Goal: Task Accomplishment & Management: Complete application form

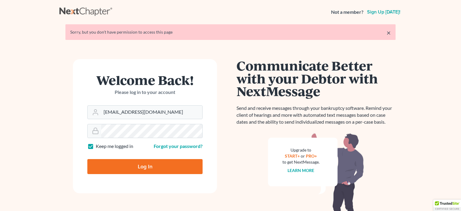
click at [154, 166] on input "Log In" at bounding box center [144, 166] width 115 height 15
type input "Thinking..."
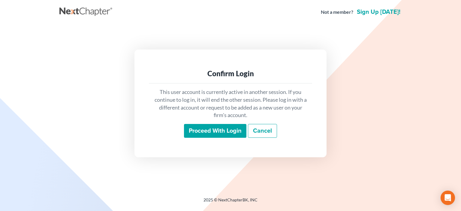
click at [217, 131] on input "Proceed with login" at bounding box center [215, 131] width 62 height 14
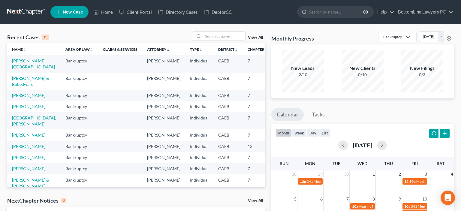
click at [19, 67] on link "Koski, Ashleigh" at bounding box center [33, 63] width 43 height 11
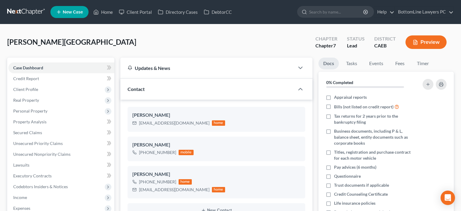
scroll to position [289, 0]
click at [46, 121] on link "Property Analysis" at bounding box center [61, 121] width 106 height 11
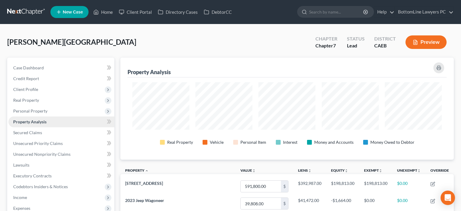
scroll to position [102, 333]
click at [37, 100] on span "Real Property" at bounding box center [26, 100] width 26 height 5
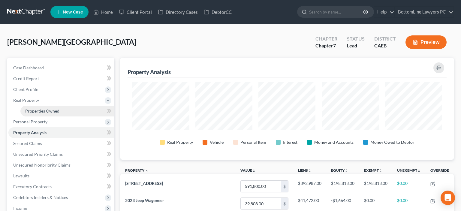
click at [41, 109] on span "Properties Owned" at bounding box center [42, 110] width 34 height 5
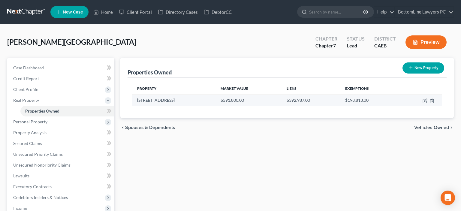
drag, startPoint x: 138, startPoint y: 101, endPoint x: 190, endPoint y: 101, distance: 51.9
click at [190, 101] on td "11530 Banner Lava Cap Rd" at bounding box center [173, 100] width 83 height 11
copy td "11530 Banner Lava Cap Rd"
click at [426, 101] on icon "button" at bounding box center [425, 100] width 5 height 5
select select "4"
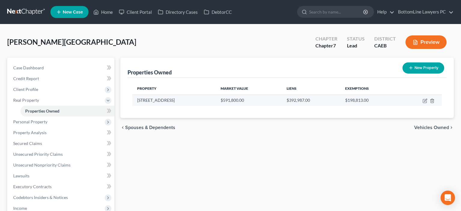
select select "0"
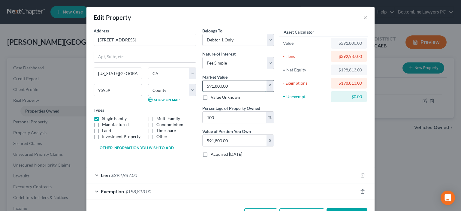
click at [232, 84] on input "591,800.00" at bounding box center [235, 85] width 64 height 11
type input "6"
type input "6.00"
type input "60"
type input "60.00"
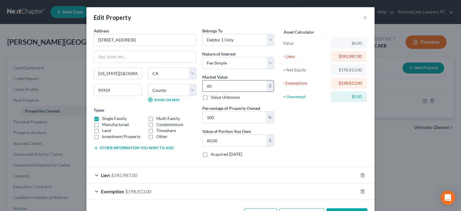
type input "600"
type input "600.00"
type input "6000"
type input "6,000.00"
type input "6,0000"
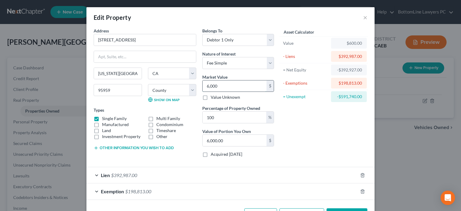
type input "60,000.00"
type input "60,0000"
type input "600,000.00"
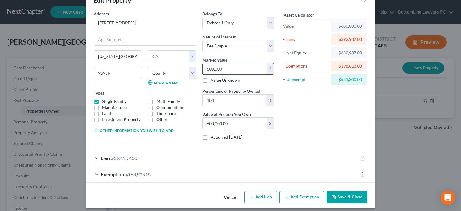
scroll to position [21, 0]
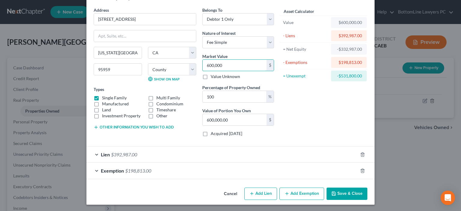
type input "600,000"
click at [97, 171] on div "Exemption $198,813.00" at bounding box center [221, 171] width 271 height 16
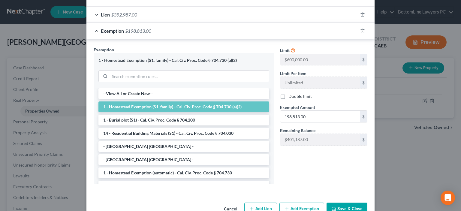
scroll to position [172, 0]
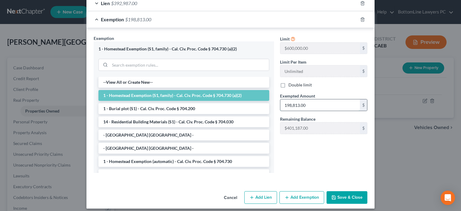
click at [317, 103] on input "198,813.00" at bounding box center [320, 104] width 80 height 11
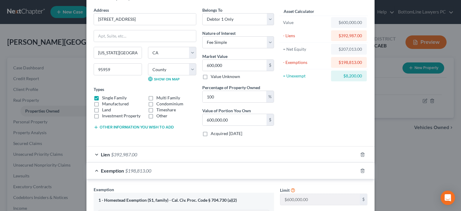
scroll to position [0, 0]
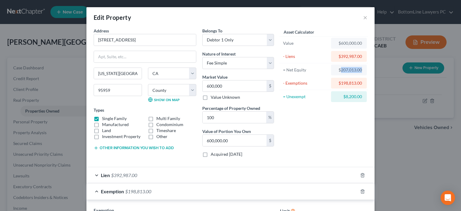
drag, startPoint x: 340, startPoint y: 69, endPoint x: 363, endPoint y: 68, distance: 22.5
click at [363, 68] on div "$207,013.00" at bounding box center [349, 70] width 36 height 11
copy div "207,013.00"
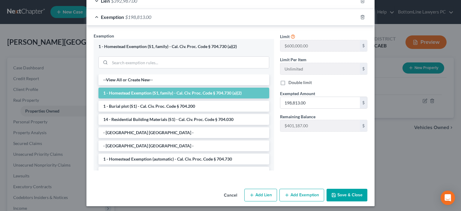
scroll to position [176, 0]
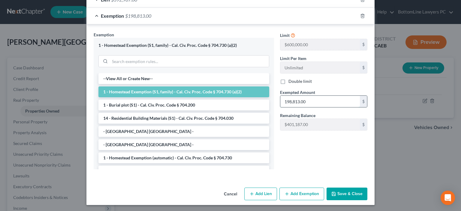
click at [316, 100] on input "198,813.00" at bounding box center [320, 101] width 80 height 11
paste input "207,0"
type input "207,013.00"
click at [351, 192] on button "Save & Close" at bounding box center [347, 194] width 41 height 13
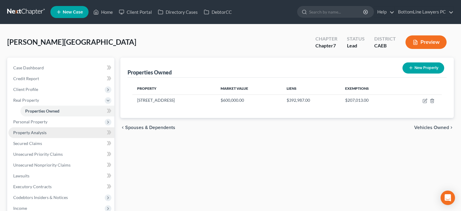
click at [44, 131] on span "Property Analysis" at bounding box center [29, 132] width 33 height 5
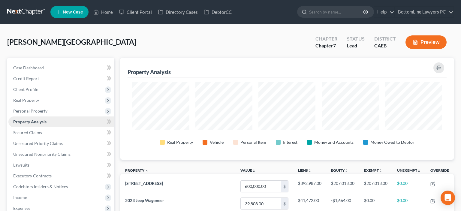
scroll to position [102, 333]
click at [37, 136] on link "Secured Claims" at bounding box center [61, 132] width 106 height 11
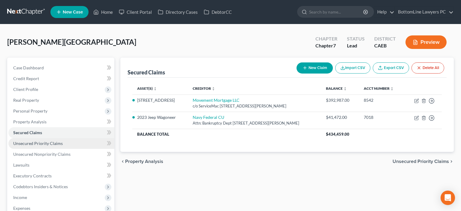
click at [41, 143] on span "Unsecured Priority Claims" at bounding box center [38, 143] width 50 height 5
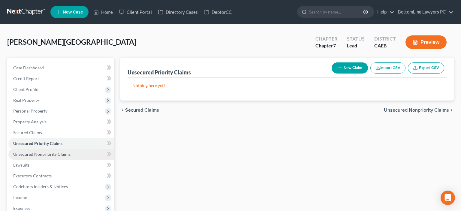
click at [44, 155] on span "Unsecured Nonpriority Claims" at bounding box center [41, 154] width 57 height 5
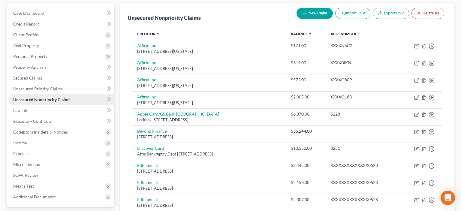
scroll to position [63, 0]
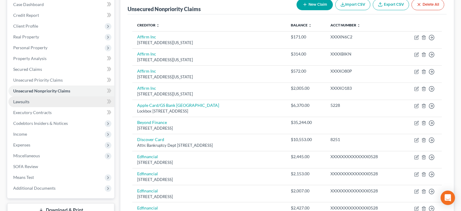
click at [29, 101] on span "Lawsuits" at bounding box center [21, 101] width 16 height 5
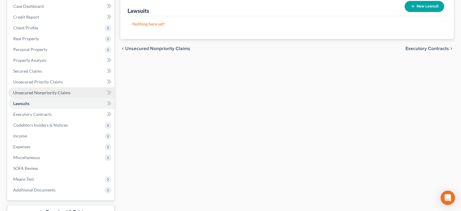
scroll to position [63, 0]
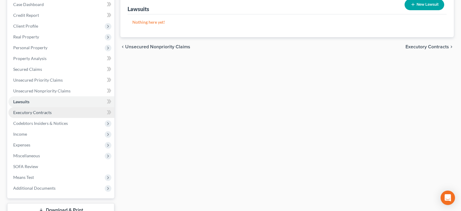
click at [44, 112] on span "Executory Contracts" at bounding box center [32, 112] width 38 height 5
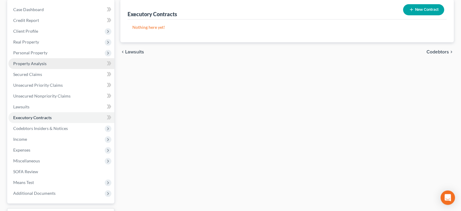
scroll to position [63, 0]
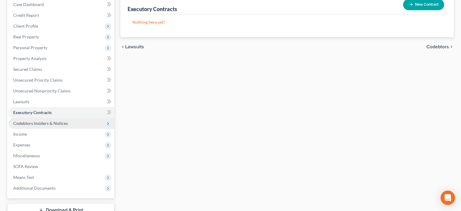
click at [54, 124] on span "Codebtors Insiders & Notices" at bounding box center [40, 123] width 55 height 5
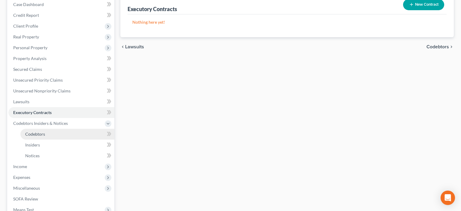
click at [51, 134] on link "Codebtors" at bounding box center [67, 134] width 94 height 11
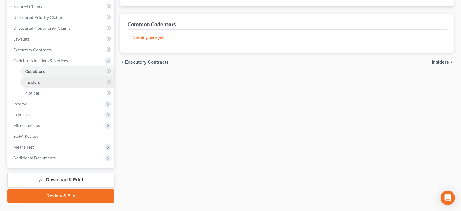
scroll to position [127, 0]
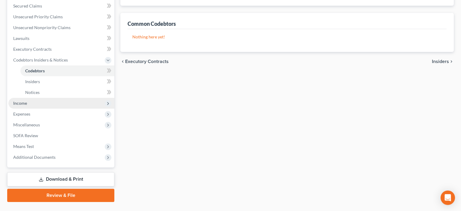
click at [29, 104] on span "Income" at bounding box center [61, 103] width 106 height 11
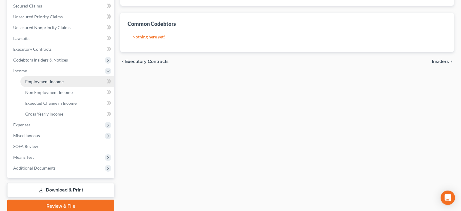
click at [45, 80] on span "Employment Income" at bounding box center [44, 81] width 38 height 5
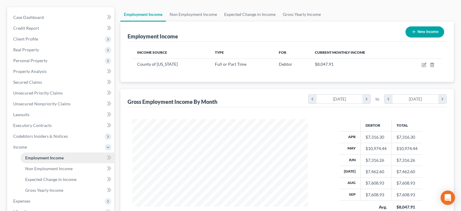
scroll to position [63, 0]
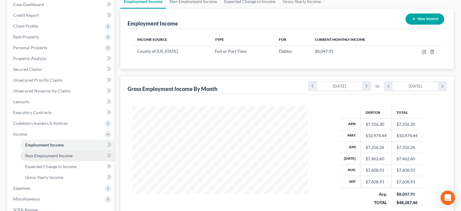
click at [62, 155] on span "Non Employment Income" at bounding box center [48, 155] width 47 height 5
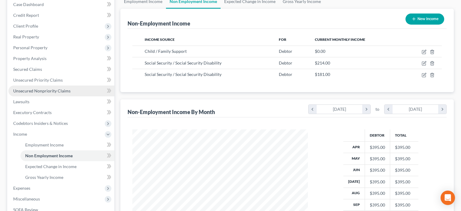
scroll to position [95, 0]
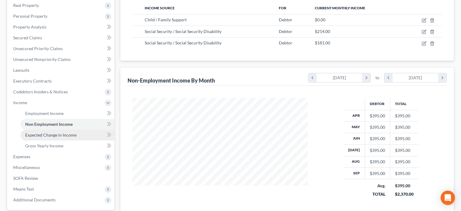
click at [63, 137] on span "Expected Change in Income" at bounding box center [50, 134] width 51 height 5
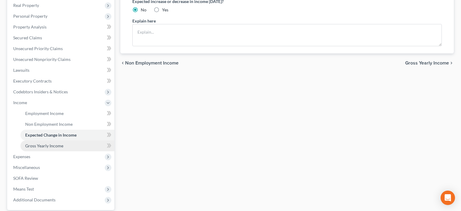
click at [58, 147] on span "Gross Yearly Income" at bounding box center [44, 145] width 38 height 5
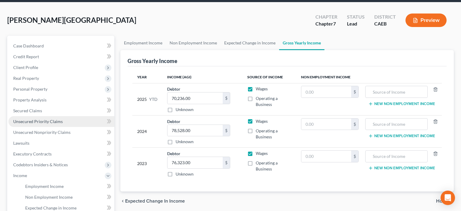
scroll to position [32, 0]
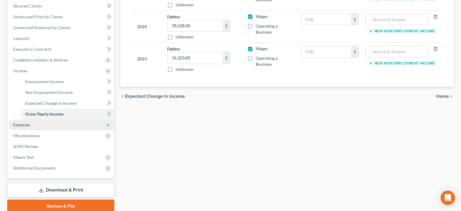
click at [29, 126] on span "Expenses" at bounding box center [21, 124] width 17 height 5
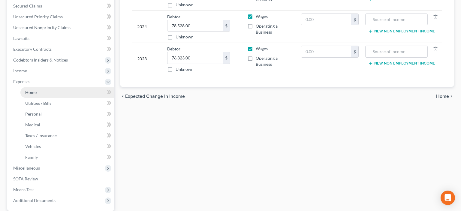
click at [41, 93] on link "Home" at bounding box center [67, 92] width 94 height 11
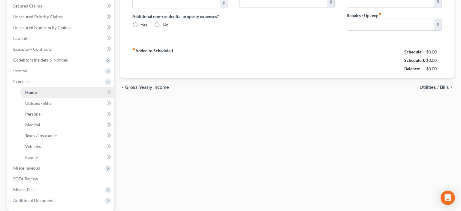
type input "2,858.00"
type input "0.00"
radio input "true"
type input "0.00"
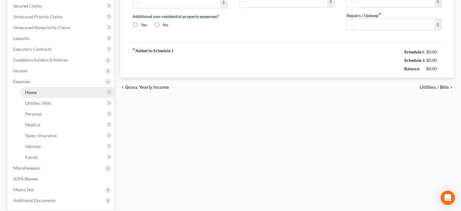
type input "0.00"
type input "50.00"
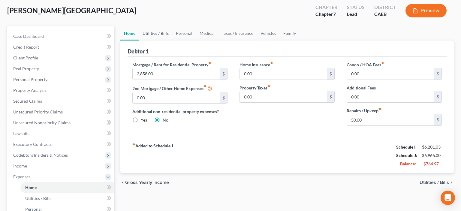
click at [156, 33] on link "Utilities / Bills" at bounding box center [155, 33] width 33 height 14
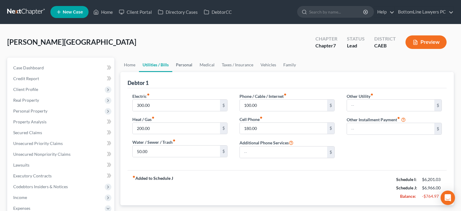
click at [189, 63] on link "Personal" at bounding box center [184, 65] width 24 height 14
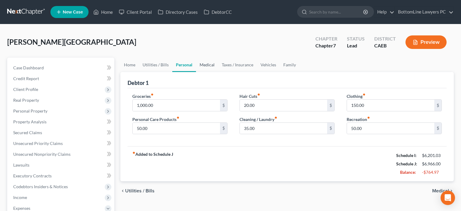
click at [208, 64] on link "Medical" at bounding box center [207, 65] width 22 height 14
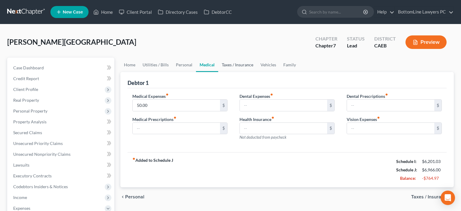
click at [249, 64] on link "Taxes / Insurance" at bounding box center [237, 65] width 39 height 14
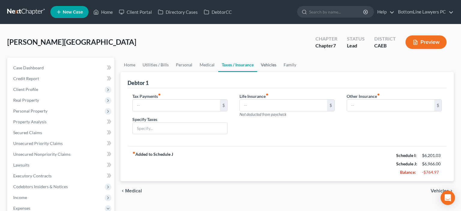
click at [273, 64] on link "Vehicles" at bounding box center [268, 65] width 23 height 14
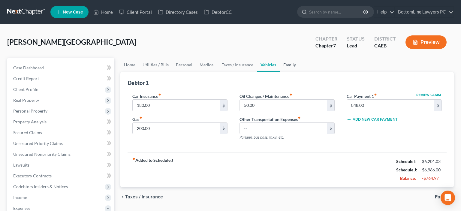
click at [292, 66] on link "Family" at bounding box center [290, 65] width 20 height 14
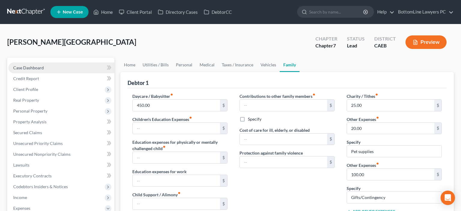
click at [40, 67] on span "Case Dashboard" at bounding box center [28, 67] width 31 height 5
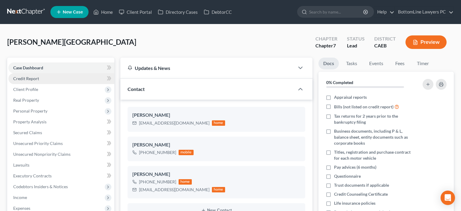
scroll to position [289, 0]
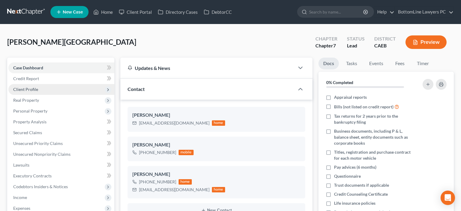
click at [37, 89] on span "Client Profile" at bounding box center [25, 89] width 25 height 5
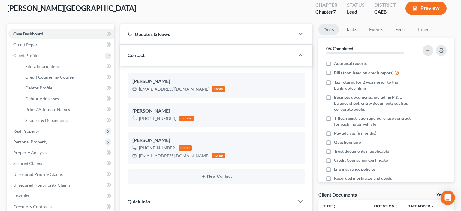
scroll to position [32, 0]
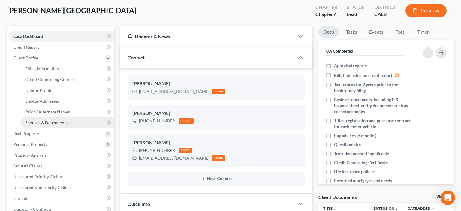
click at [43, 121] on span "Spouses & Dependents" at bounding box center [46, 122] width 42 height 5
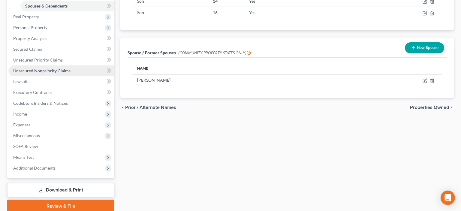
scroll to position [158, 0]
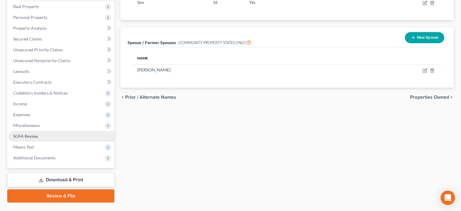
click at [35, 137] on span "SOFA Review" at bounding box center [25, 136] width 25 height 5
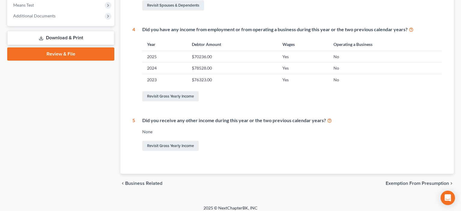
scroll to position [240, 0]
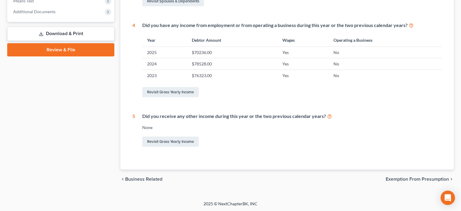
click at [418, 178] on span "Exemption from Presumption" at bounding box center [417, 179] width 63 height 5
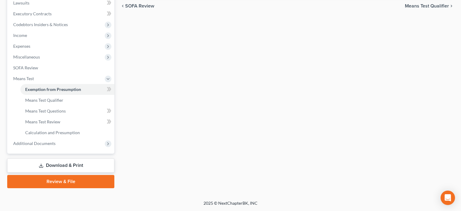
scroll to position [107, 0]
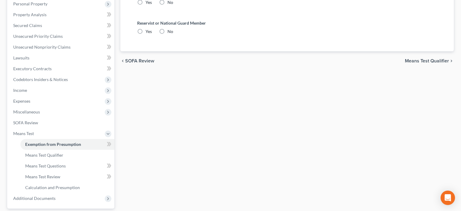
radio input "true"
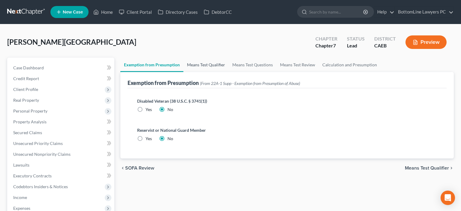
click at [214, 63] on link "Means Test Qualifier" at bounding box center [205, 65] width 45 height 14
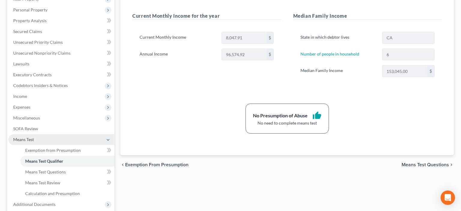
scroll to position [98, 0]
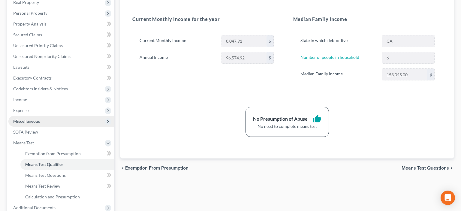
click at [35, 122] on span "Miscellaneous" at bounding box center [26, 121] width 27 height 5
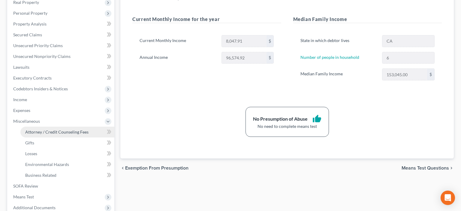
click at [44, 131] on span "Attorney / Credit Counseling Fees" at bounding box center [56, 131] width 63 height 5
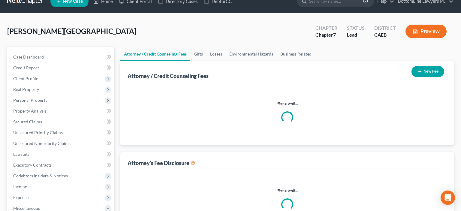
select select "0"
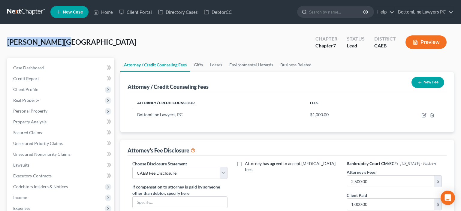
drag, startPoint x: 6, startPoint y: 42, endPoint x: 59, endPoint y: 45, distance: 52.6
click at [60, 41] on div "Koski, Ashleigh Upgraded Chapter Chapter 7 Status Lead District CAEB Preview Pe…" at bounding box center [230, 193] width 461 height 338
copy span "Koski, Ashleigh"
click at [25, 11] on link at bounding box center [26, 12] width 38 height 11
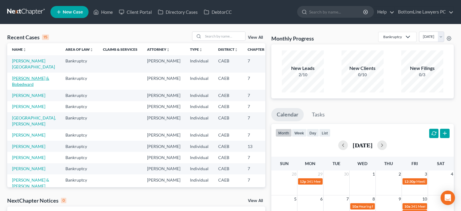
click at [26, 86] on link "[PERSON_NAME] & Bobedward" at bounding box center [30, 81] width 37 height 11
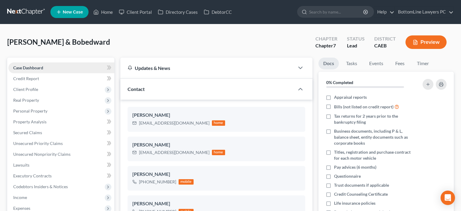
scroll to position [295, 0]
click at [40, 118] on link "Property Analysis" at bounding box center [61, 121] width 106 height 11
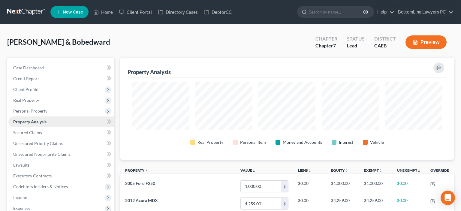
scroll to position [102, 333]
click at [36, 99] on span "Real Property" at bounding box center [26, 100] width 26 height 5
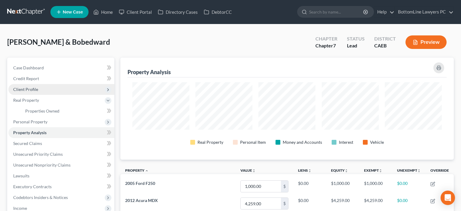
click at [36, 90] on span "Client Profile" at bounding box center [25, 89] width 25 height 5
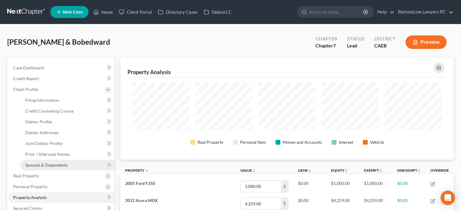
click at [49, 164] on span "Spouses & Dependents" at bounding box center [46, 164] width 42 height 5
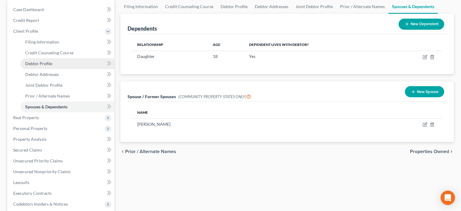
scroll to position [63, 0]
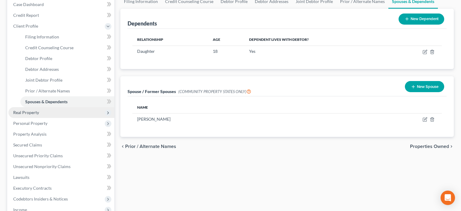
click at [19, 110] on span "Real Property" at bounding box center [26, 112] width 26 height 5
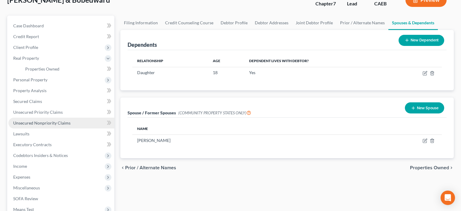
scroll to position [32, 0]
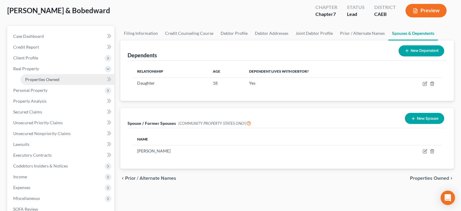
click at [45, 77] on span "Properties Owned" at bounding box center [42, 79] width 34 height 5
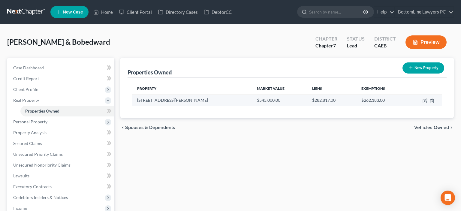
click at [426, 103] on td at bounding box center [424, 100] width 36 height 11
click at [424, 100] on icon "button" at bounding box center [425, 100] width 5 height 5
select select "4"
select select "2"
select select "0"
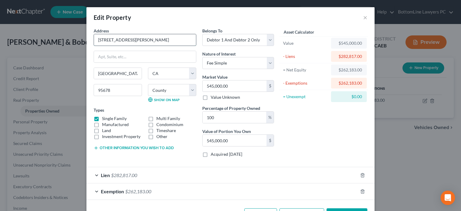
drag, startPoint x: 98, startPoint y: 40, endPoint x: 132, endPoint y: 40, distance: 34.2
click at [132, 40] on input "617 Grider Drive" at bounding box center [145, 39] width 102 height 11
drag, startPoint x: 132, startPoint y: 40, endPoint x: 88, endPoint y: 44, distance: 44.3
click at [94, 44] on input "617 Grider Drive" at bounding box center [145, 39] width 102 height 11
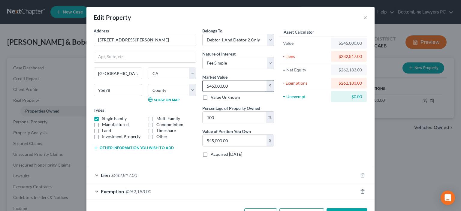
drag, startPoint x: 232, startPoint y: 84, endPoint x: 247, endPoint y: 85, distance: 15.3
click at [247, 85] on input "545,000.00" at bounding box center [235, 85] width 64 height 11
type input "6"
type input "6.00"
type input "60"
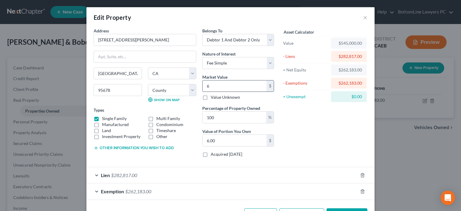
type input "60.00"
type input "605"
type input "605.00"
type input "6050"
type input "6,050.00"
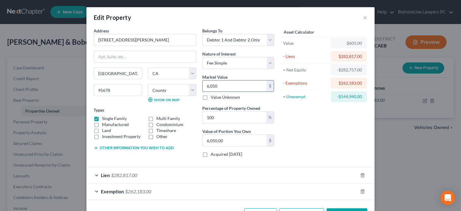
type input "6,0500"
type input "60,500.00"
type input "60,5000"
type input "605,000.00"
type input "605,000"
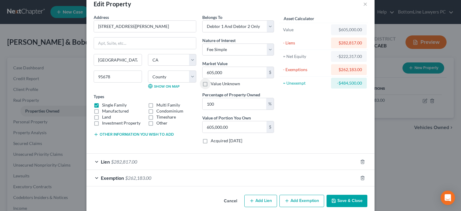
scroll to position [21, 0]
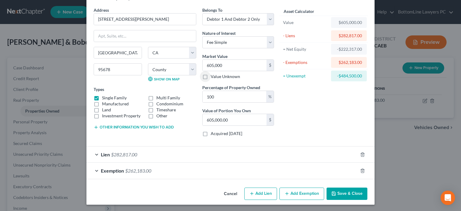
click at [98, 169] on div "Exemption $262,183.00" at bounding box center [221, 171] width 271 height 16
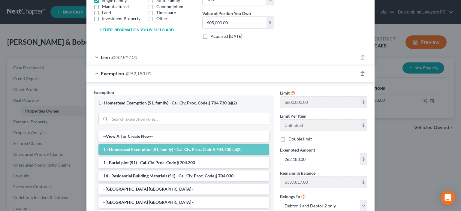
scroll to position [142, 0]
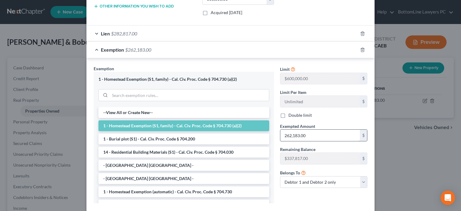
drag, startPoint x: 314, startPoint y: 135, endPoint x: 320, endPoint y: 133, distance: 6.6
click at [319, 133] on input "262,183.00" at bounding box center [320, 135] width 80 height 11
type input "322,183"
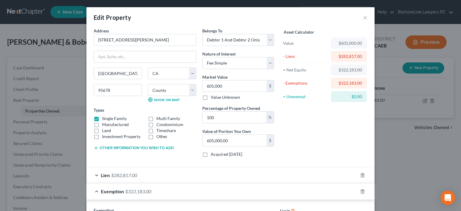
scroll to position [176, 0]
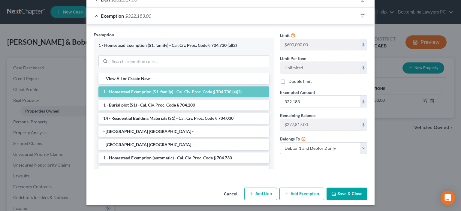
click at [344, 190] on button "Save & Close" at bounding box center [347, 194] width 41 height 13
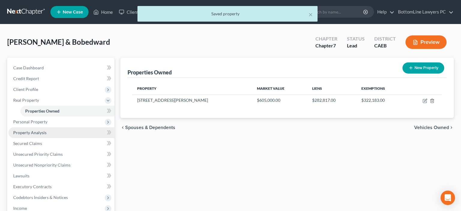
click at [37, 130] on span "Property Analysis" at bounding box center [29, 132] width 33 height 5
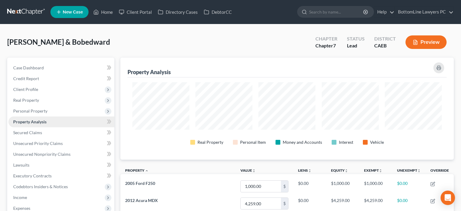
scroll to position [102, 333]
click at [33, 132] on span "Secured Claims" at bounding box center [27, 132] width 29 height 5
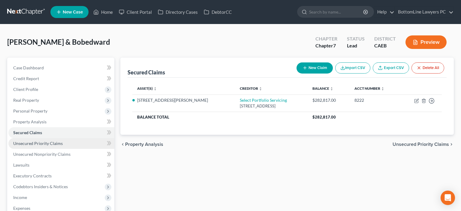
click at [45, 143] on span "Unsecured Priority Claims" at bounding box center [38, 143] width 50 height 5
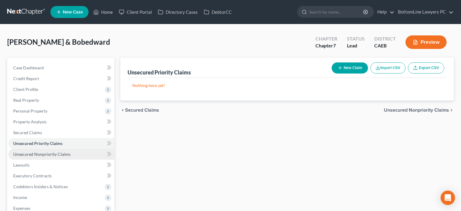
click at [46, 154] on span "Unsecured Nonpriority Claims" at bounding box center [41, 154] width 57 height 5
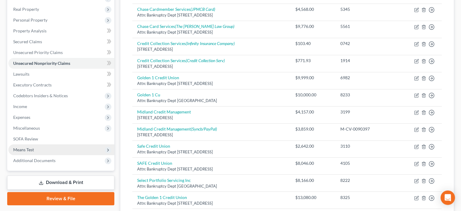
scroll to position [95, 0]
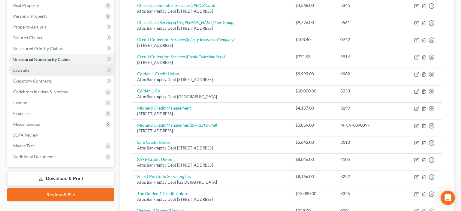
click at [35, 68] on link "Lawsuits" at bounding box center [61, 70] width 106 height 11
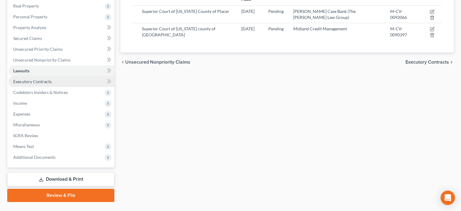
scroll to position [95, 0]
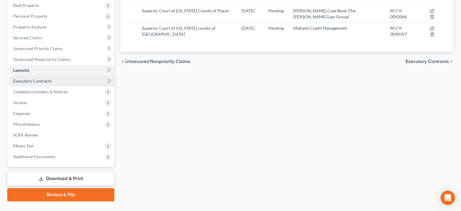
click at [38, 80] on span "Executory Contracts" at bounding box center [32, 80] width 38 height 5
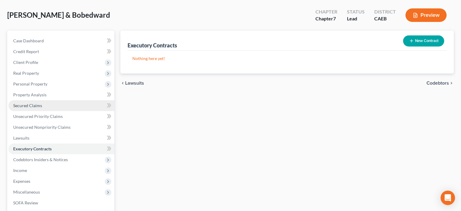
scroll to position [95, 0]
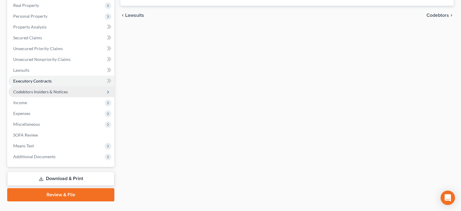
click at [41, 91] on span "Codebtors Insiders & Notices" at bounding box center [40, 91] width 55 height 5
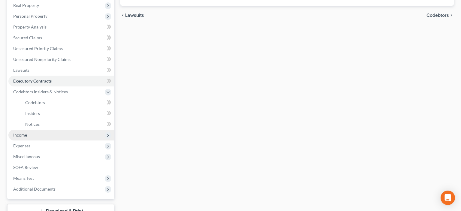
click at [26, 137] on span "Income" at bounding box center [61, 135] width 106 height 11
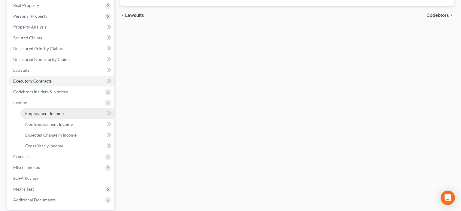
click at [35, 114] on span "Employment Income" at bounding box center [44, 113] width 38 height 5
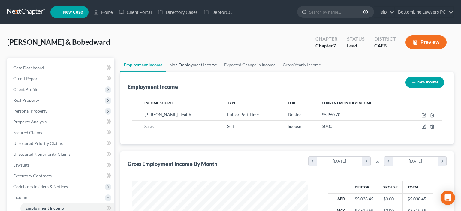
click at [182, 65] on link "Non Employment Income" at bounding box center [193, 65] width 55 height 14
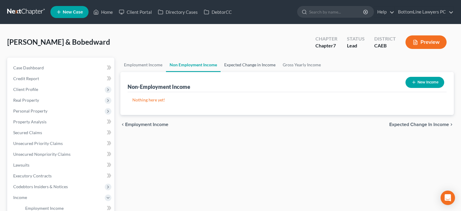
click at [243, 65] on link "Expected Change in Income" at bounding box center [250, 65] width 59 height 14
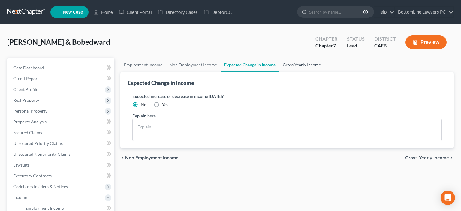
click at [298, 65] on link "Gross Yearly Income" at bounding box center [301, 65] width 45 height 14
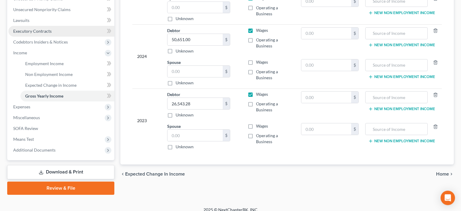
scroll to position [150, 0]
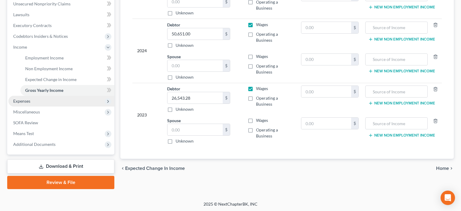
click at [54, 100] on span "Expenses" at bounding box center [61, 101] width 106 height 11
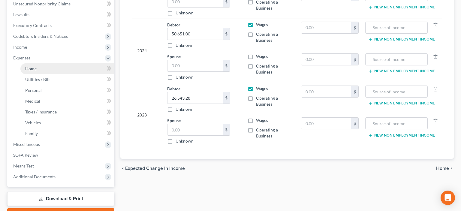
click at [25, 70] on link "Home" at bounding box center [67, 68] width 94 height 11
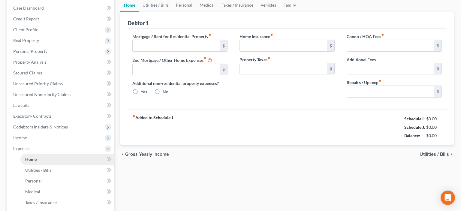
type input "1,791.80"
type input "0.00"
radio input "true"
type input "771.93"
type input "0.00"
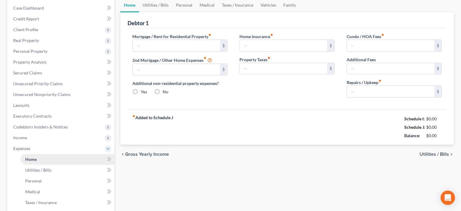
type input "0.00"
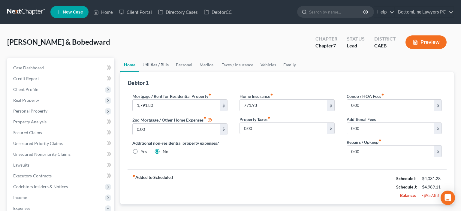
click at [155, 61] on link "Utilities / Bills" at bounding box center [155, 65] width 33 height 14
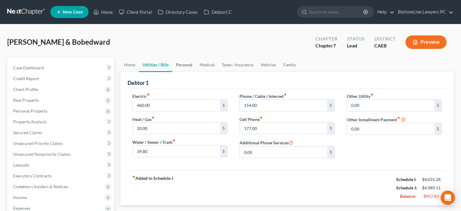
click at [188, 67] on link "Personal" at bounding box center [184, 65] width 24 height 14
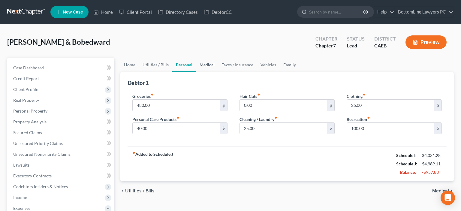
click at [206, 65] on link "Medical" at bounding box center [207, 65] width 22 height 14
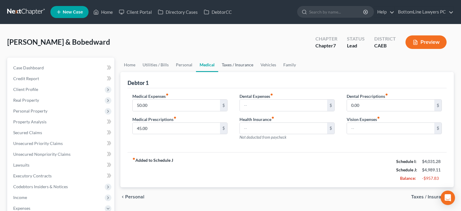
click at [246, 67] on link "Taxes / Insurance" at bounding box center [237, 65] width 39 height 14
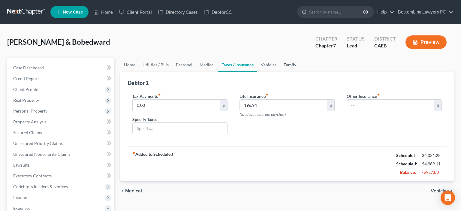
click at [280, 66] on link "Family" at bounding box center [290, 65] width 20 height 14
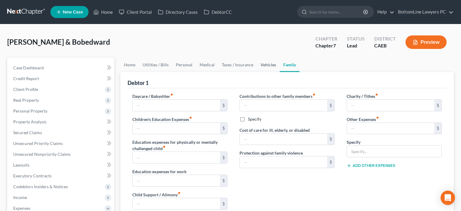
click at [262, 69] on link "Vehicles" at bounding box center [268, 65] width 23 height 14
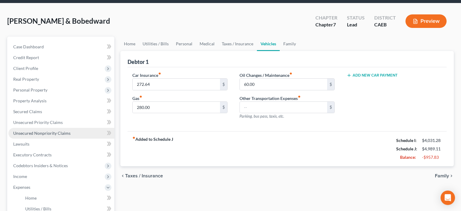
scroll to position [32, 0]
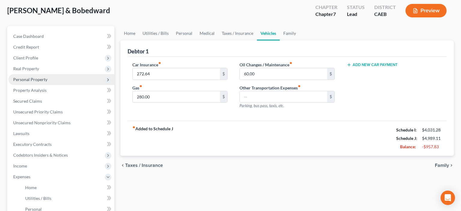
click at [44, 78] on span "Personal Property" at bounding box center [30, 79] width 34 height 5
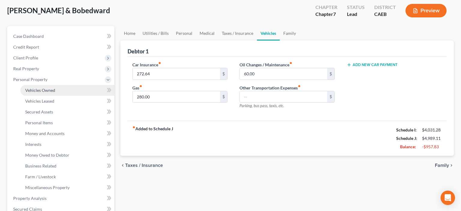
click at [45, 92] on span "Vehicles Owned" at bounding box center [40, 90] width 30 height 5
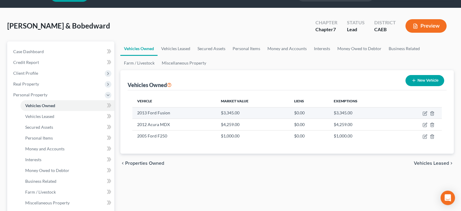
scroll to position [32, 0]
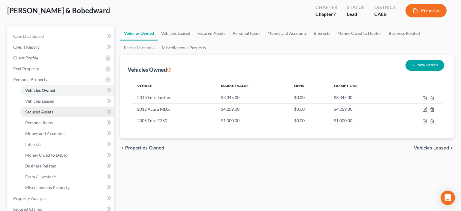
click at [41, 115] on link "Secured Assets" at bounding box center [67, 112] width 94 height 11
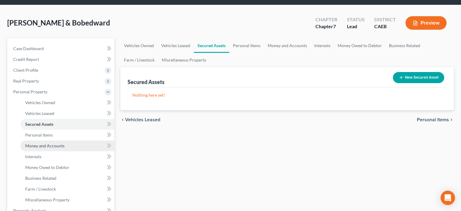
scroll to position [32, 0]
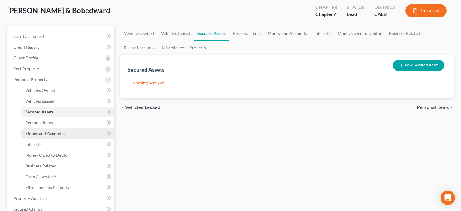
click at [40, 132] on span "Money and Accounts" at bounding box center [44, 133] width 39 height 5
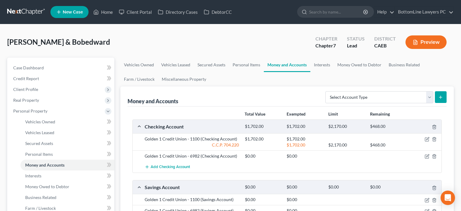
drag, startPoint x: 9, startPoint y: 41, endPoint x: 118, endPoint y: 40, distance: 109.0
click at [118, 40] on div "Roberts, Autumn & Bobedward Upgraded Chapter Chapter 7 Status Lead District CAE…" at bounding box center [230, 45] width 447 height 26
copy span "Roberts, Autumn & Bobedward"
